Goal: Task Accomplishment & Management: Manage account settings

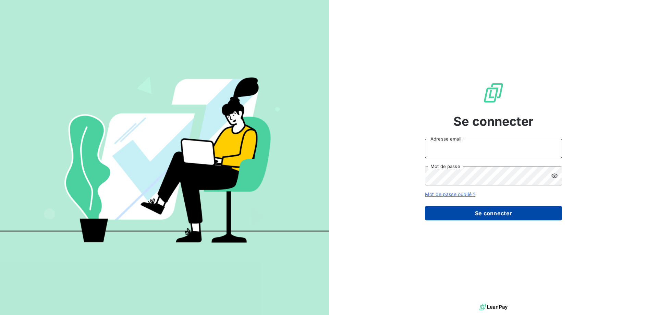
type input "[EMAIL_ADDRESS][DOMAIN_NAME]"
click at [466, 216] on button "Se connecter" at bounding box center [493, 213] width 137 height 14
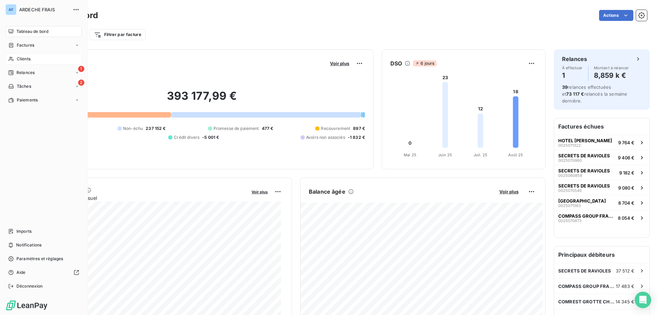
click at [27, 59] on span "Clients" at bounding box center [24, 59] width 14 height 6
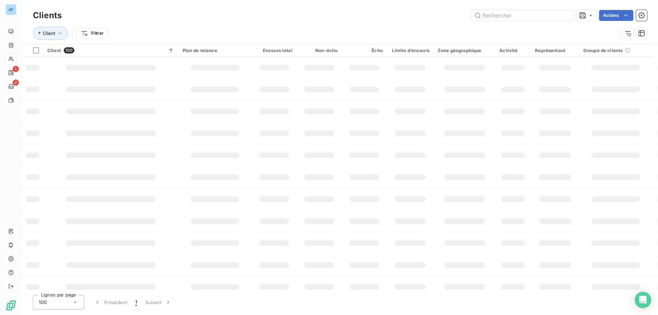
click at [66, 301] on div "100" at bounding box center [58, 302] width 51 height 14
click at [50, 302] on div "100" at bounding box center [58, 302] width 51 height 14
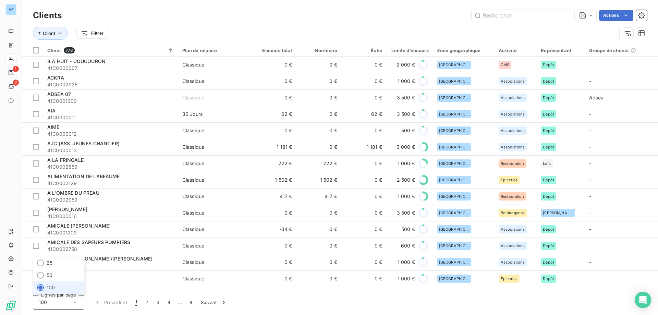
scroll to position [137, 0]
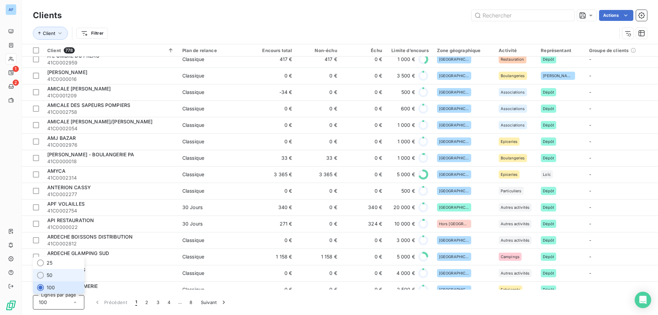
click at [61, 275] on li "50" at bounding box center [58, 275] width 51 height 12
click at [493, 16] on input "text" at bounding box center [523, 15] width 103 height 11
paste input "C0000298"
type input "C0000298"
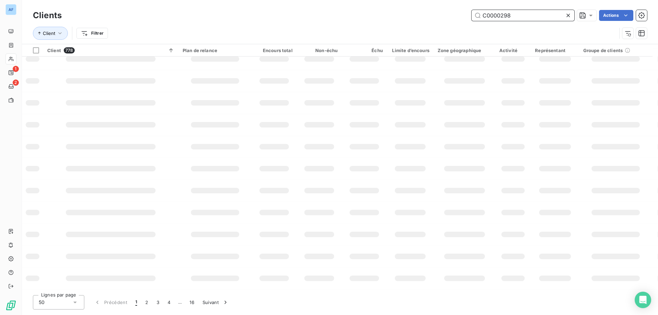
scroll to position [0, 0]
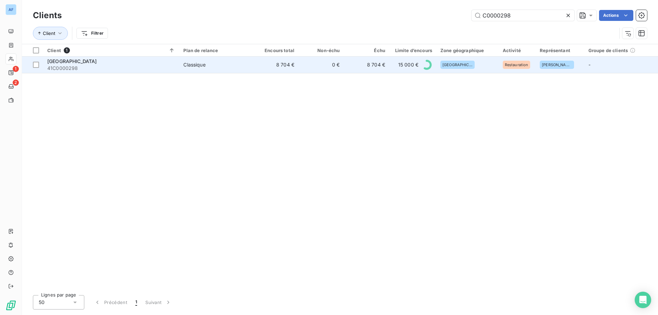
click at [218, 66] on span "Classique" at bounding box center [215, 64] width 65 height 7
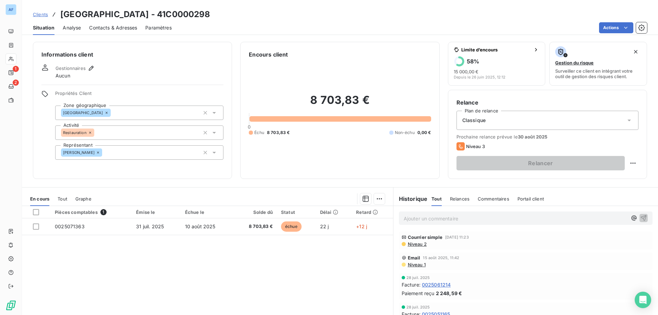
click at [199, 295] on div "Pièces comptables 1 Émise le Échue le Solde dû Statut Délai Retard 0025071363 […" at bounding box center [207, 272] width 371 height 132
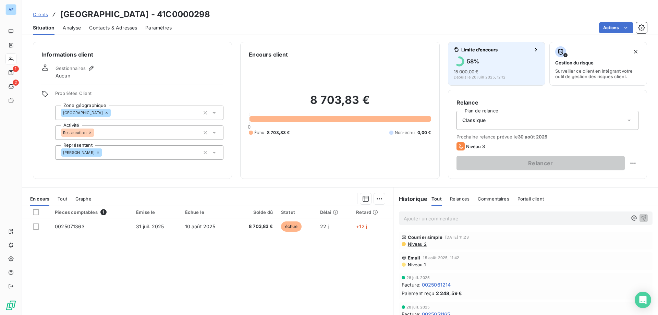
click at [475, 68] on div "15 000,00 € Depuis le [DATE] 12:12" at bounding box center [497, 73] width 86 height 11
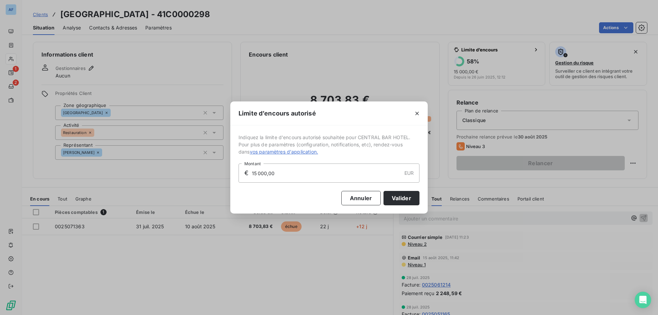
drag, startPoint x: 280, startPoint y: 177, endPoint x: 103, endPoint y: 162, distance: 178.2
click at [103, 162] on div "Limite d’encours autorisé Indiquez la limite d'encours autorisé souhaitée pour …" at bounding box center [329, 157] width 658 height 315
type input "20 000,00"
click at [407, 195] on button "Valider" at bounding box center [402, 198] width 36 height 14
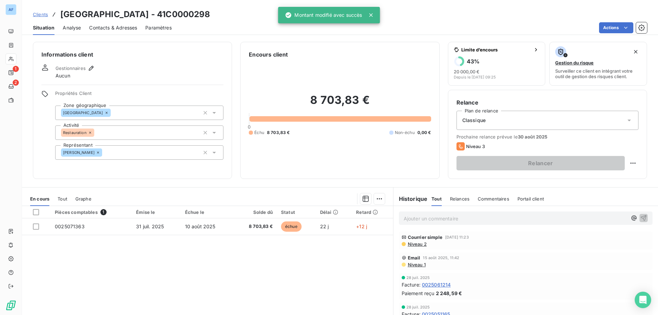
click at [44, 14] on span "Clients" at bounding box center [40, 14] width 15 height 5
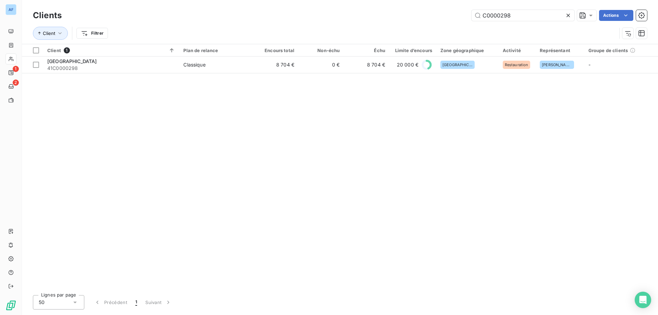
drag, startPoint x: 517, startPoint y: 14, endPoint x: 384, endPoint y: 12, distance: 132.7
click at [384, 12] on div "C0000298 Actions" at bounding box center [358, 15] width 577 height 11
type input "C0002493"
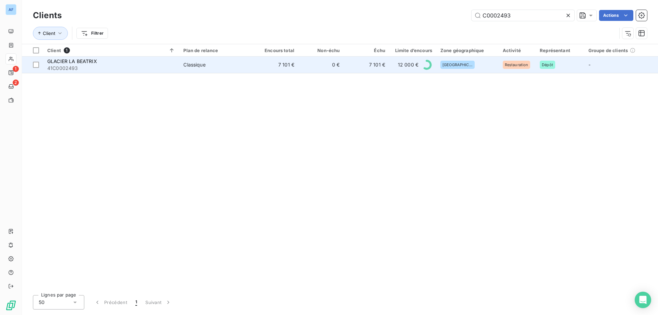
click at [263, 67] on td "7 101 €" at bounding box center [275, 65] width 45 height 16
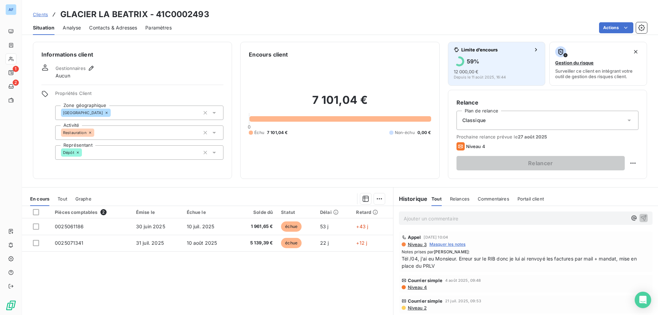
click at [480, 68] on div "59 % 12 000,00 € Depuis le [DATE] 16:44" at bounding box center [497, 67] width 86 height 23
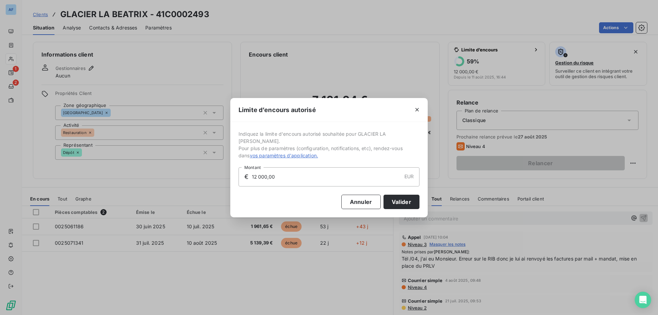
drag, startPoint x: 301, startPoint y: 174, endPoint x: 73, endPoint y: 165, distance: 228.2
click at [79, 165] on div "Limite d’encours autorisé Indiquez la limite d'encours autorisé souhaitée pour …" at bounding box center [329, 157] width 658 height 315
type input "15 000,00"
click at [400, 202] on button "Valider" at bounding box center [402, 202] width 36 height 14
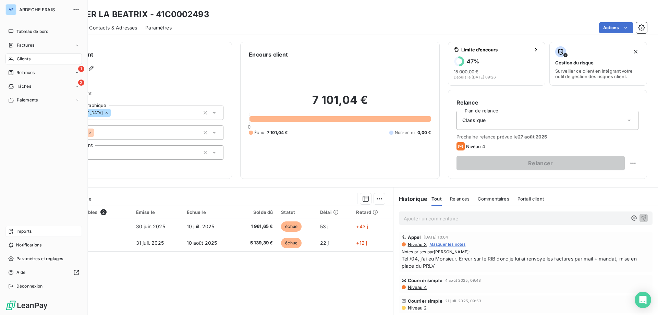
click at [25, 226] on div "Imports" at bounding box center [43, 231] width 76 height 11
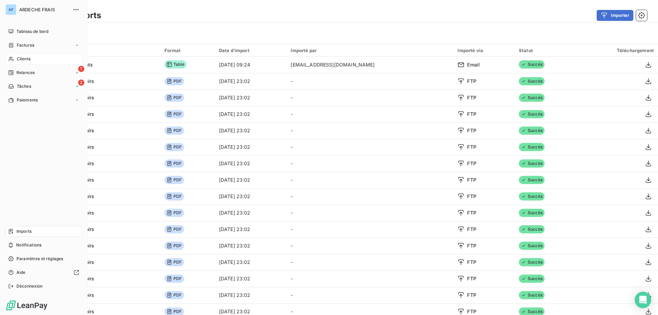
click at [20, 58] on span "Clients" at bounding box center [24, 59] width 14 height 6
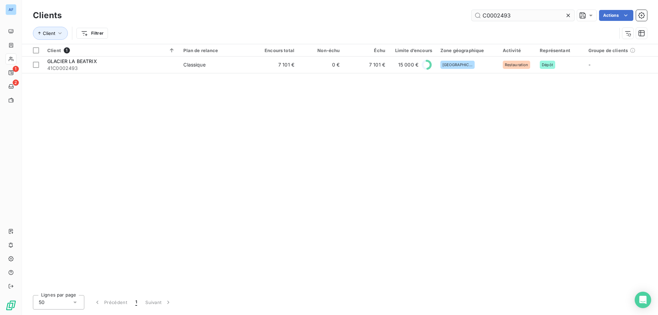
click at [567, 16] on icon at bounding box center [568, 15] width 7 height 7
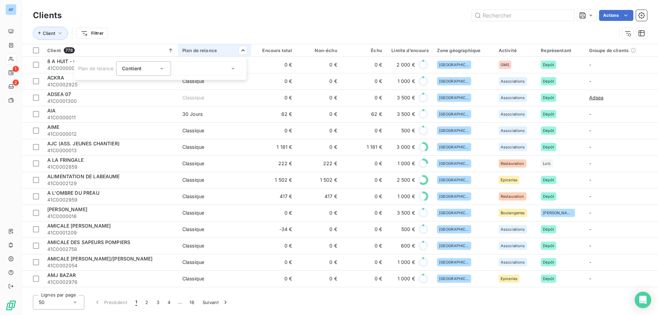
click at [221, 67] on div at bounding box center [208, 68] width 69 height 14
click at [216, 80] on li "A définir" at bounding box center [208, 83] width 69 height 12
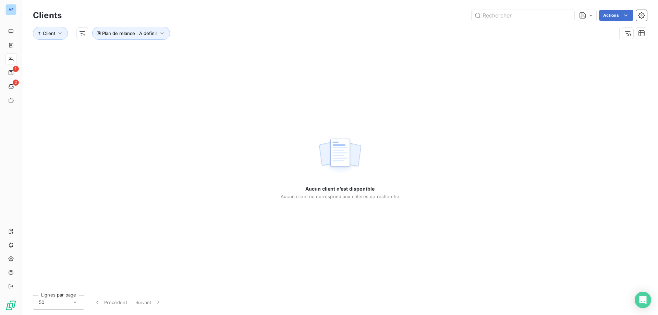
click at [278, 34] on div "Client Plan de relance : A définir" at bounding box center [325, 33] width 584 height 13
click at [141, 34] on span "Plan de relance : A définir" at bounding box center [129, 33] width 55 height 5
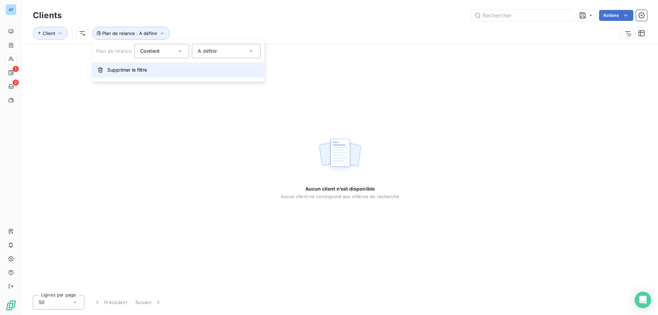
click at [117, 68] on span "Supprimer le filtre" at bounding box center [127, 70] width 40 height 7
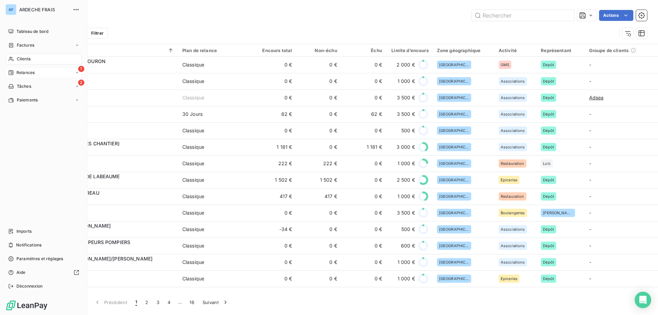
click at [26, 71] on span "Relances" at bounding box center [25, 73] width 18 height 6
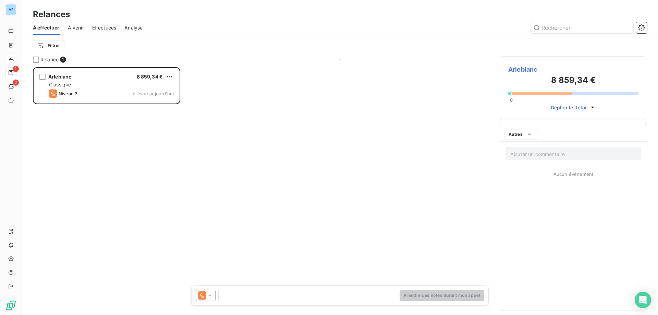
scroll to position [243, 142]
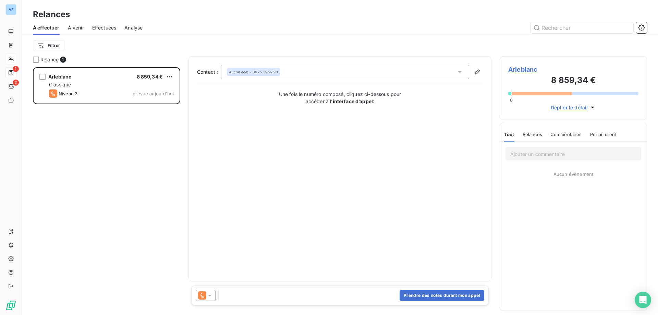
click at [522, 68] on span "Arleblanc" at bounding box center [574, 69] width 130 height 9
type input "Arleblanc"
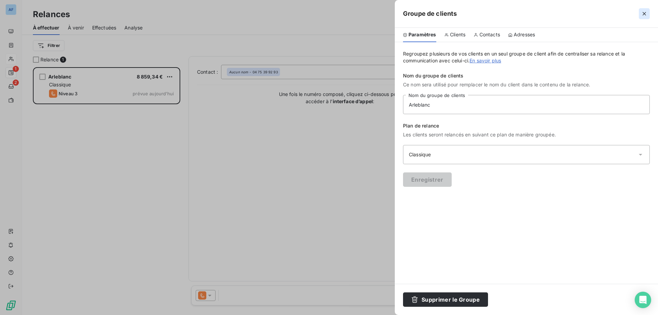
click at [646, 14] on icon "button" at bounding box center [644, 13] width 7 height 7
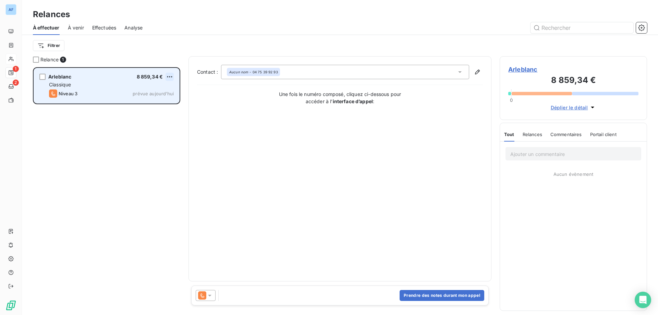
click at [168, 75] on html "AF 1 2 Relances À effectuer À venir Effectuées Analyse Filtrer Relance 1 Arlebl…" at bounding box center [329, 157] width 658 height 315
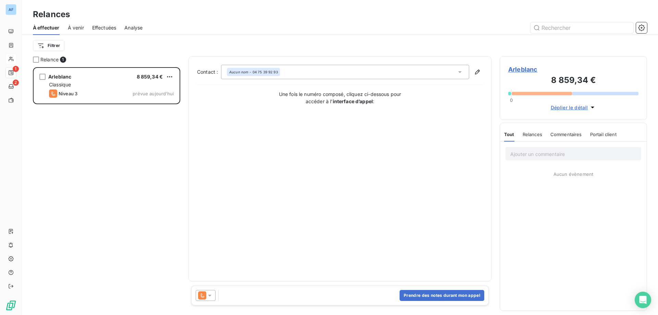
click at [289, 258] on html "AF 1 2 Relances À effectuer À venir Effectuées Analyse Filtrer Relance 1 Arlebl…" at bounding box center [329, 157] width 658 height 315
click at [201, 297] on icon at bounding box center [202, 295] width 8 height 8
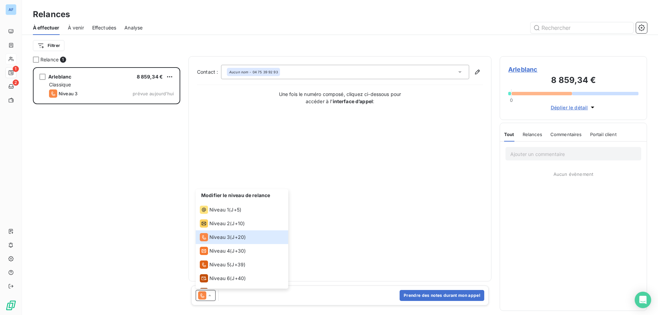
click at [127, 256] on div "Arleblanc 8 859,34 € Classique Niveau 3 prévue [DATE]" at bounding box center [106, 191] width 147 height 248
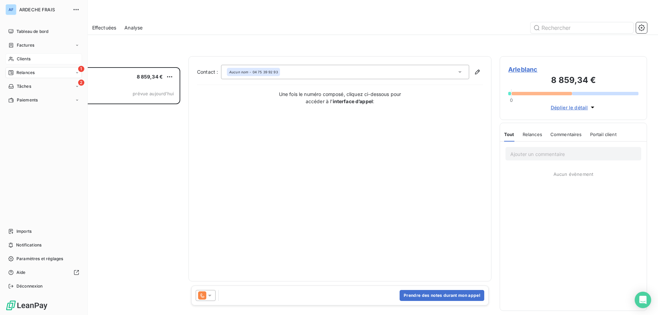
click at [13, 56] on icon at bounding box center [11, 58] width 6 height 5
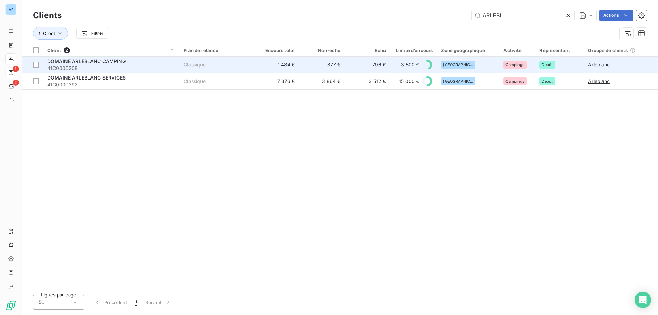
type input "ARLEBL"
click at [119, 66] on span "41C0000208" at bounding box center [111, 68] width 128 height 7
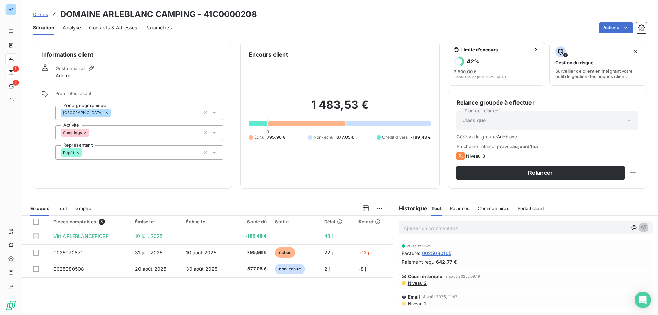
click at [44, 16] on span "Clients" at bounding box center [40, 14] width 15 height 5
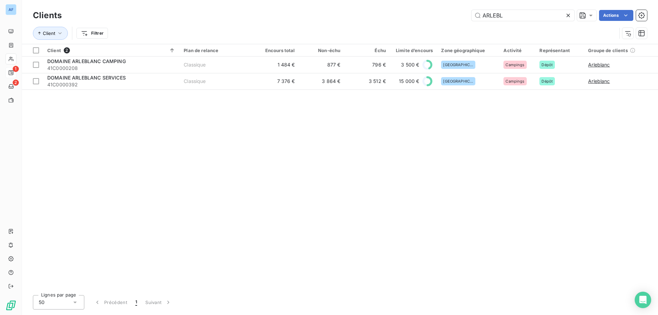
drag, startPoint x: 515, startPoint y: 17, endPoint x: 348, endPoint y: 19, distance: 167.0
click at [348, 19] on div "ARLEBL Actions" at bounding box center [358, 15] width 577 height 11
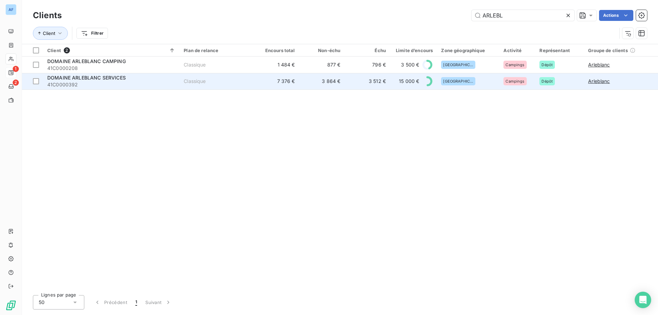
click at [180, 87] on td "DOMAINE ARLEBLANC SERVICES 41C0000392" at bounding box center [111, 81] width 136 height 16
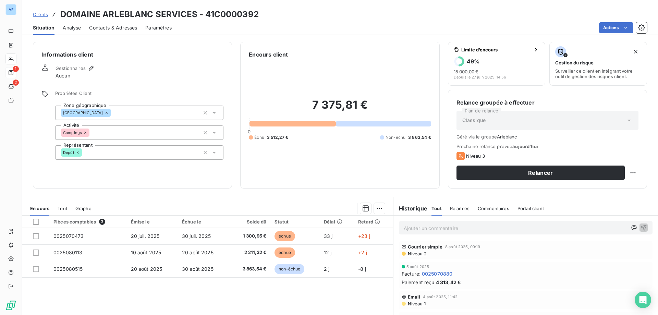
click at [43, 14] on span "Clients" at bounding box center [40, 14] width 15 height 5
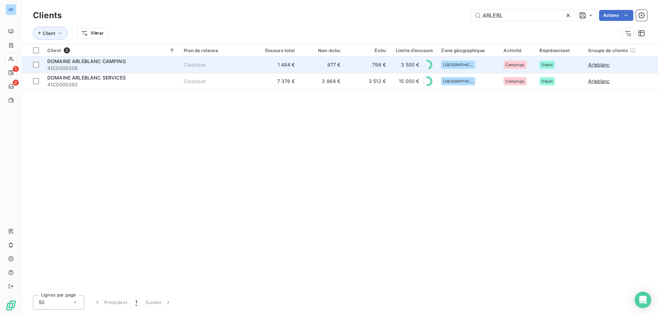
click at [110, 68] on span "41C0000208" at bounding box center [111, 68] width 128 height 7
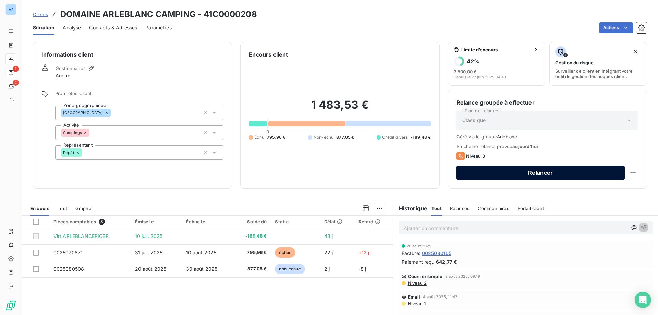
click at [463, 171] on button "Relancer" at bounding box center [541, 173] width 168 height 14
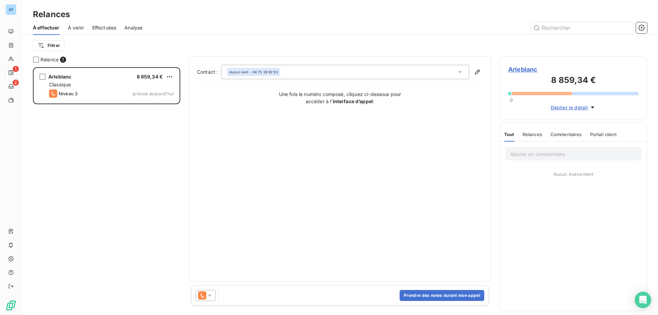
scroll to position [243, 142]
click at [435, 300] on button "Prendre des notes durant mon appel" at bounding box center [442, 295] width 85 height 11
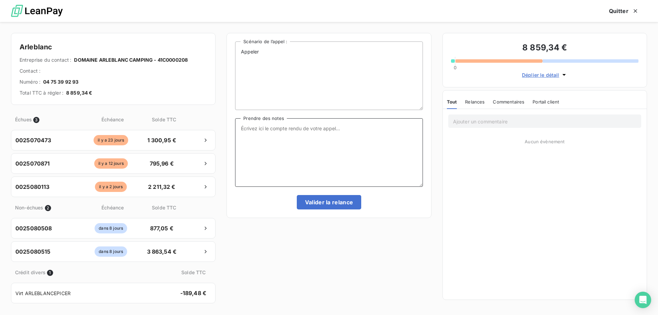
click at [363, 177] on textarea "Prendre des notes" at bounding box center [329, 152] width 188 height 69
type textarea "a"
type textarea "Appel /04 : Elle n'est pas là, la jeune fille prends le message et lui dira de …"
click at [342, 202] on button "Valider la relance" at bounding box center [329, 202] width 65 height 14
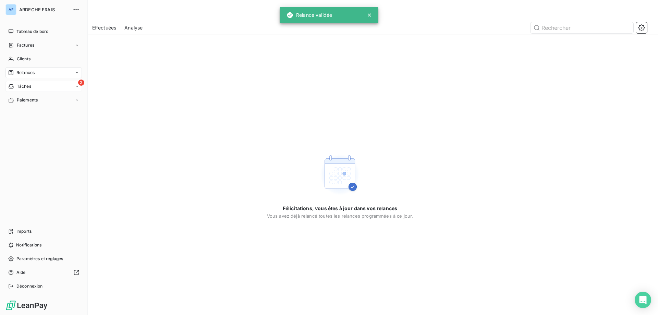
click at [14, 88] on icon at bounding box center [11, 86] width 6 height 5
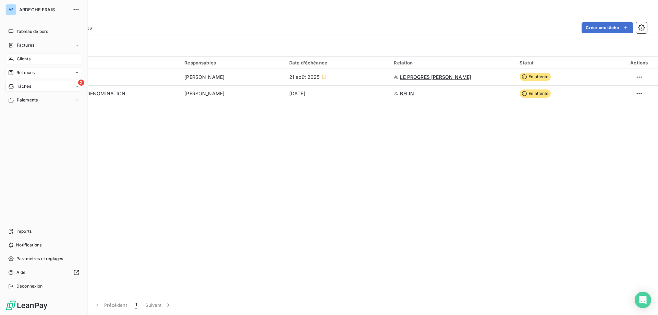
click at [21, 57] on span "Clients" at bounding box center [24, 59] width 14 height 6
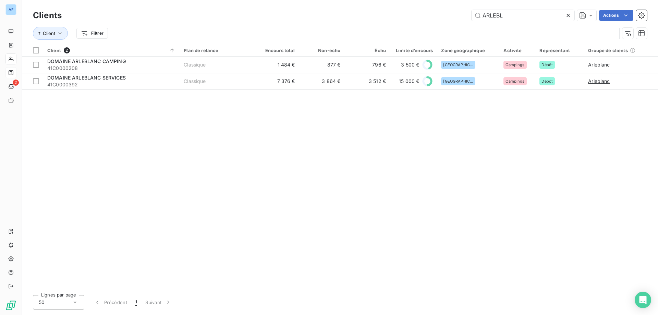
click at [568, 14] on icon at bounding box center [568, 15] width 7 height 7
